Goal: Browse casually

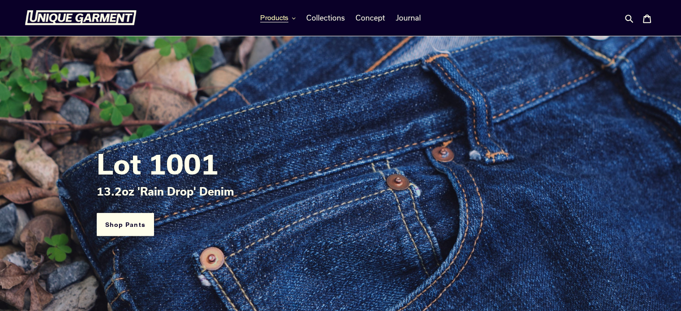
click at [275, 16] on span "Products" at bounding box center [274, 17] width 28 height 9
click at [404, 19] on span "Journal" at bounding box center [408, 17] width 25 height 9
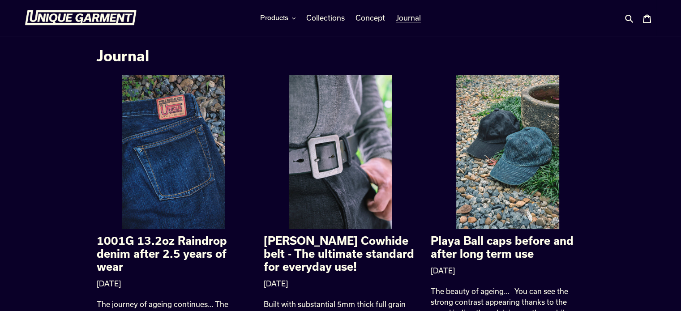
click at [66, 23] on img at bounding box center [81, 17] width 112 height 15
